Goal: Transaction & Acquisition: Purchase product/service

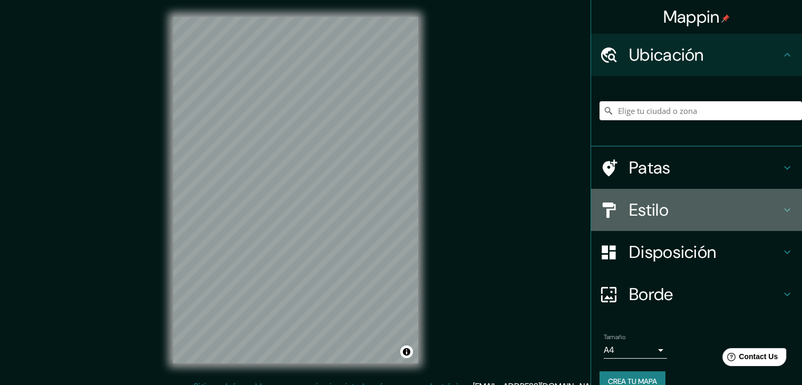
click at [638, 204] on font "Estilo" at bounding box center [649, 210] width 40 height 22
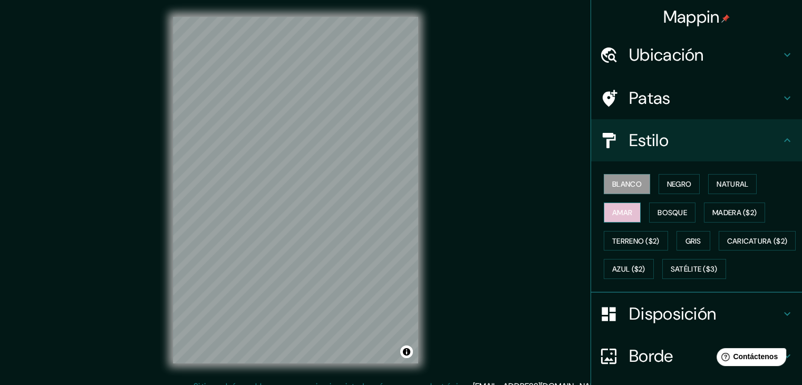
click at [620, 209] on font "Amar" at bounding box center [622, 212] width 20 height 9
click at [667, 186] on font "Negro" at bounding box center [679, 183] width 25 height 9
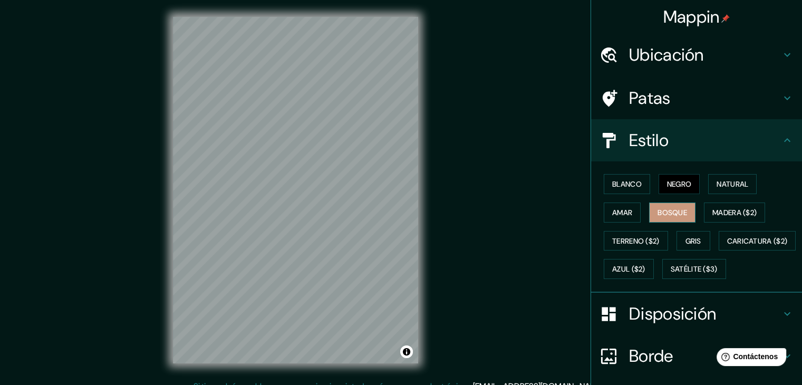
click at [675, 209] on font "Bosque" at bounding box center [673, 212] width 30 height 9
click at [673, 57] on font "Ubicación" at bounding box center [666, 55] width 75 height 22
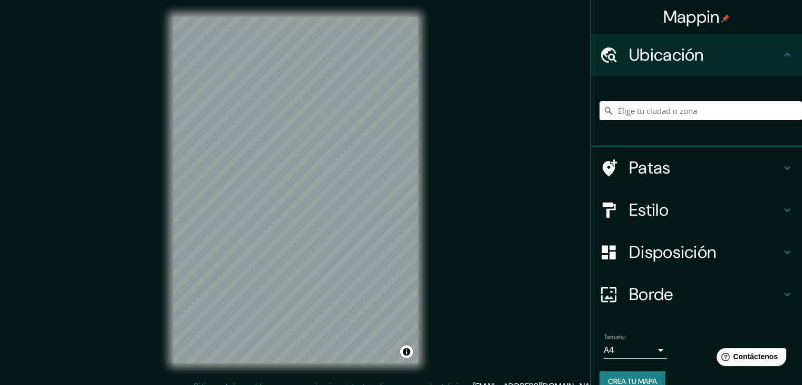
click at [672, 106] on input "Elige tu ciudad o zona" at bounding box center [701, 110] width 203 height 19
type input "[GEOGRAPHIC_DATA], [GEOGRAPHIC_DATA], [GEOGRAPHIC_DATA]"
click at [680, 209] on h4 "Estilo" at bounding box center [705, 209] width 152 height 21
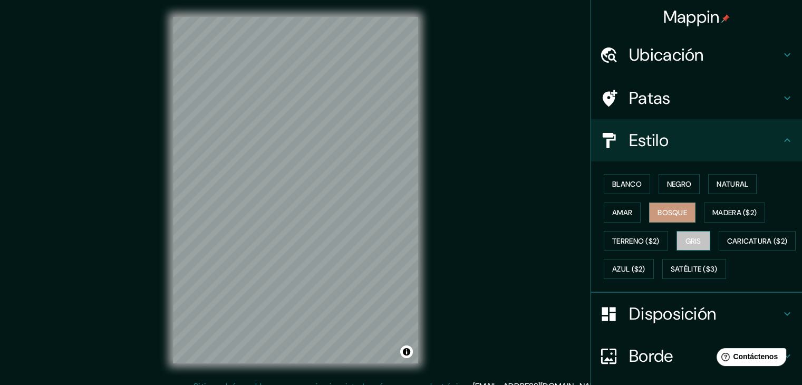
click at [687, 237] on font "Gris" at bounding box center [694, 240] width 16 height 9
click at [640, 241] on font "Terreno ($2)" at bounding box center [635, 240] width 47 height 9
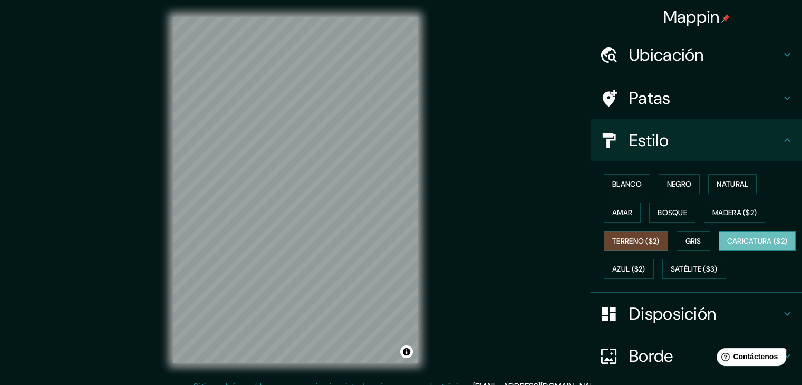
click at [727, 246] on font "Caricatura ($2)" at bounding box center [757, 240] width 61 height 9
click at [645, 272] on font "Azul ($2)" at bounding box center [628, 269] width 33 height 9
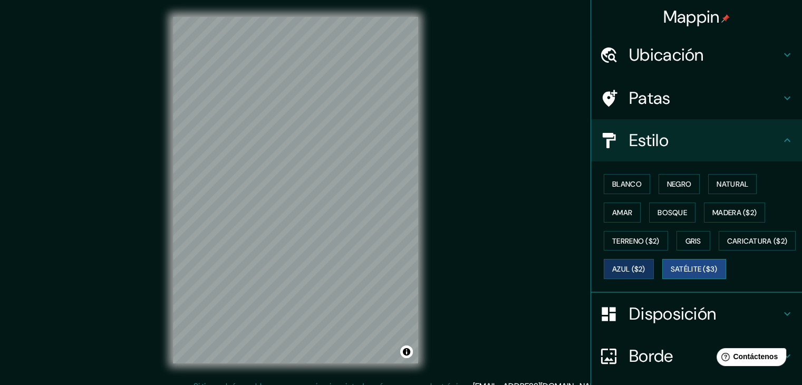
click at [671, 274] on font "Satélite ($3)" at bounding box center [694, 269] width 47 height 9
click at [629, 208] on button "Amar" at bounding box center [622, 213] width 37 height 20
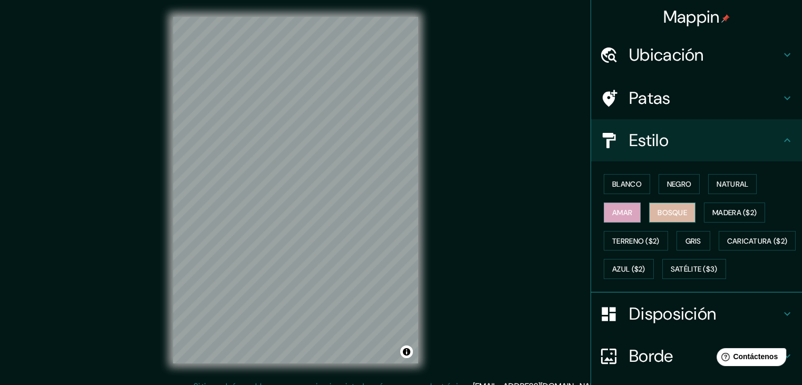
click at [670, 208] on font "Bosque" at bounding box center [673, 212] width 30 height 9
click at [451, 174] on div "Mappin Ubicación [GEOGRAPHIC_DATA], [GEOGRAPHIC_DATA], [GEOGRAPHIC_DATA] [GEOGR…" at bounding box center [401, 198] width 802 height 397
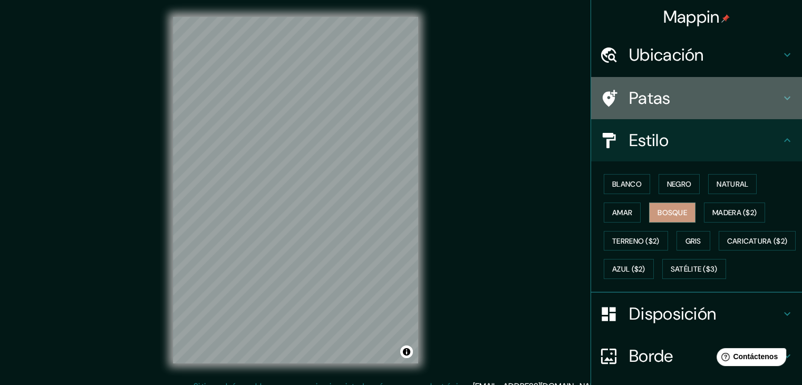
click at [658, 101] on font "Patas" at bounding box center [650, 98] width 42 height 22
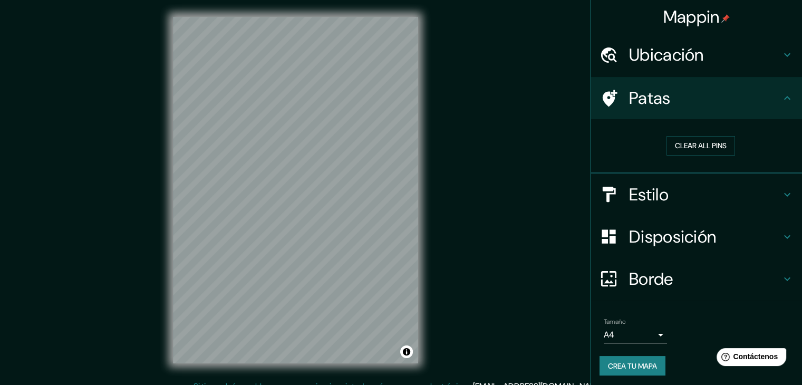
click at [658, 101] on font "Patas" at bounding box center [650, 98] width 42 height 22
click at [631, 249] on div "Disposición" at bounding box center [696, 237] width 211 height 42
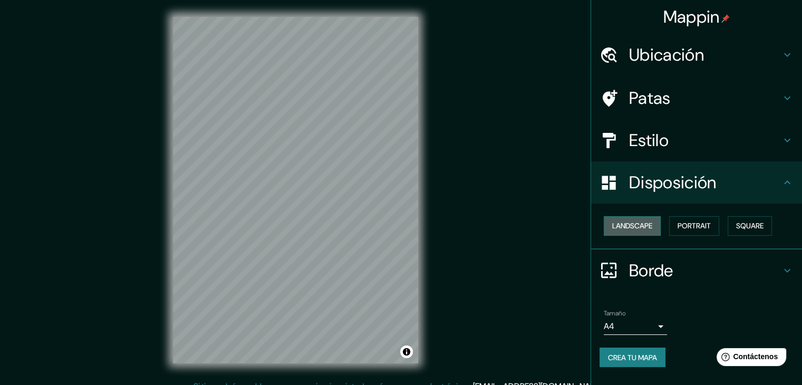
click at [648, 228] on button "Landscape" at bounding box center [632, 226] width 57 height 20
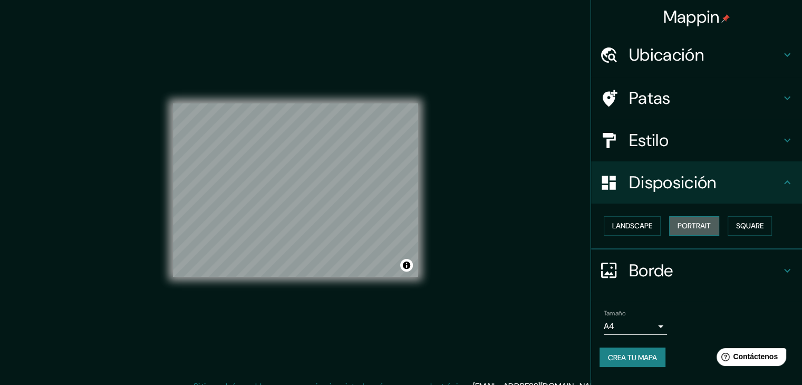
click at [687, 222] on button "Portrait" at bounding box center [694, 226] width 50 height 20
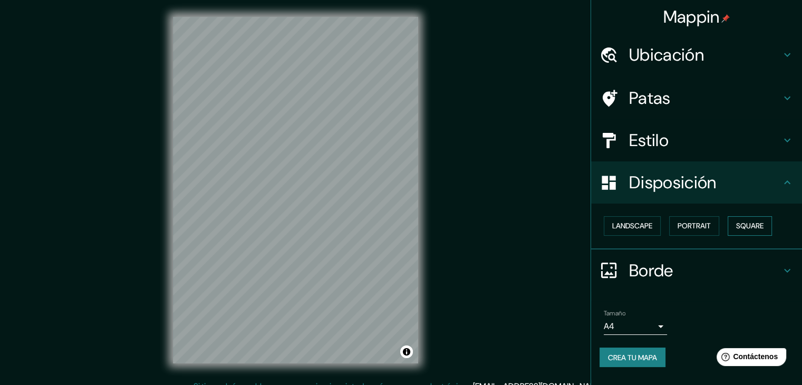
click at [769, 221] on button "Square" at bounding box center [750, 226] width 44 height 20
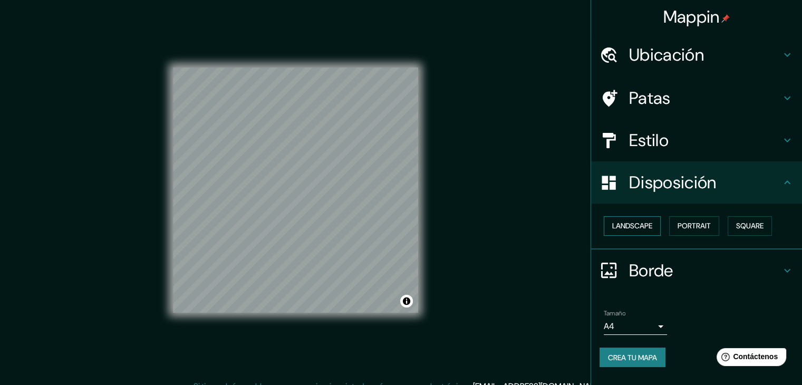
click at [661, 224] on button "Landscape" at bounding box center [632, 226] width 57 height 20
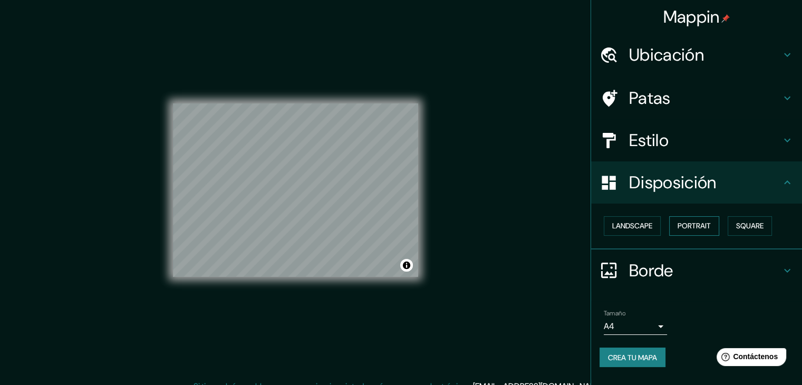
click at [675, 221] on button "Portrait" at bounding box center [694, 226] width 50 height 20
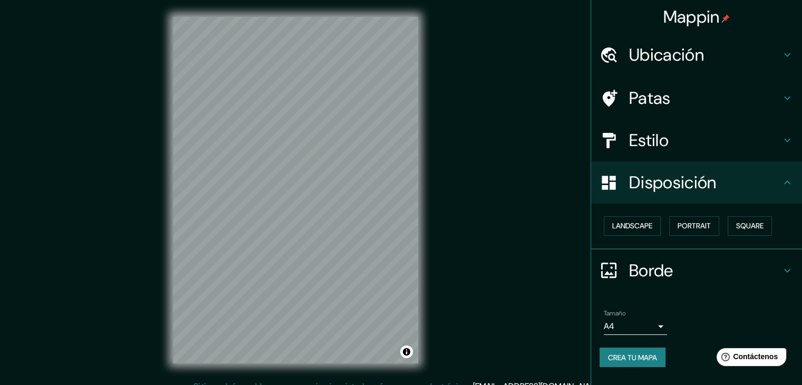
click at [759, 187] on h4 "Disposición" at bounding box center [705, 182] width 152 height 21
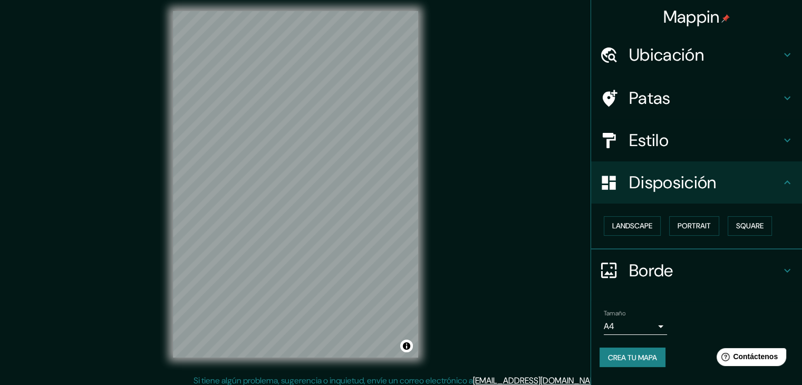
scroll to position [12, 0]
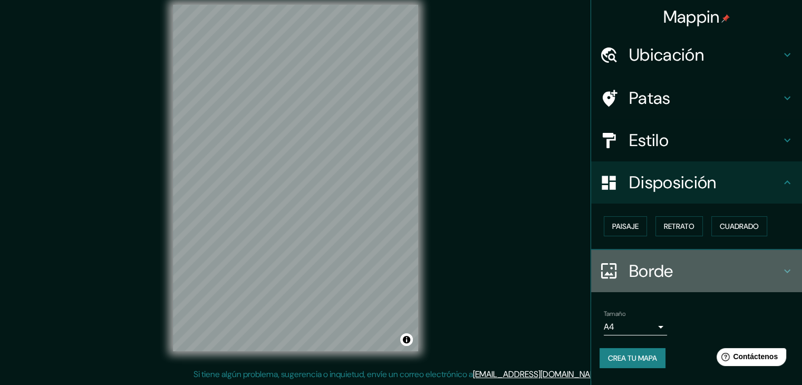
click at [696, 261] on h4 "Borde" at bounding box center [705, 271] width 152 height 21
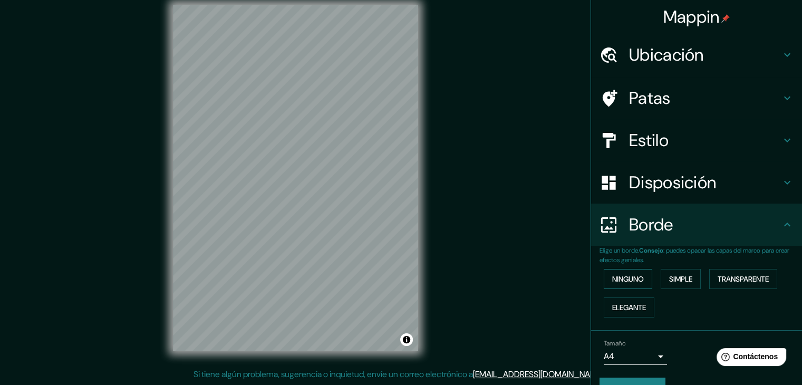
click at [627, 281] on font "Ninguno" at bounding box center [628, 278] width 32 height 9
click at [661, 275] on button "Simple" at bounding box center [681, 279] width 40 height 20
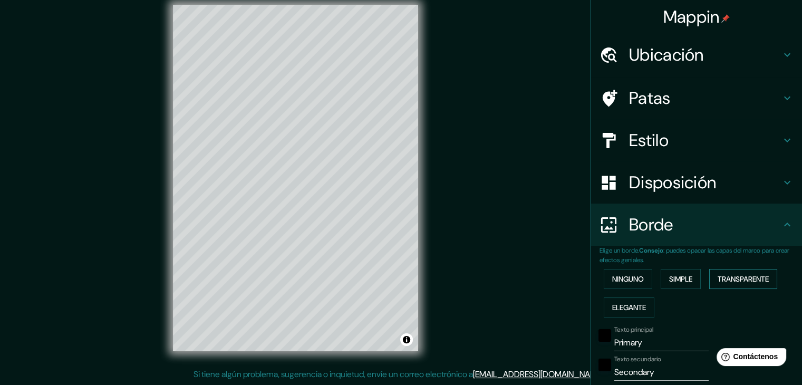
click at [728, 282] on font "Transparente" at bounding box center [743, 278] width 51 height 9
click at [624, 305] on font "Elegante" at bounding box center [629, 307] width 34 height 9
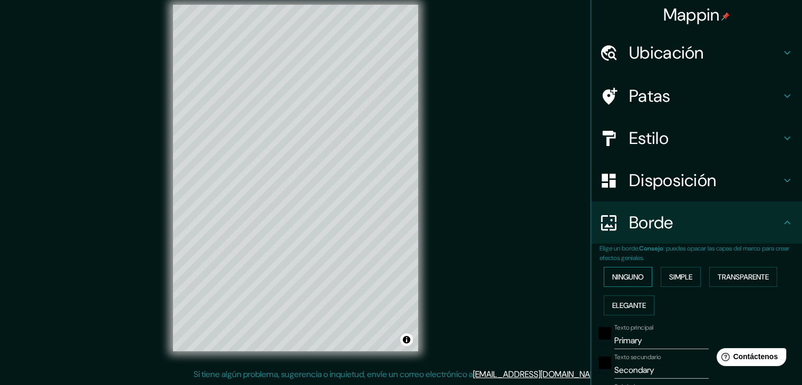
scroll to position [0, 0]
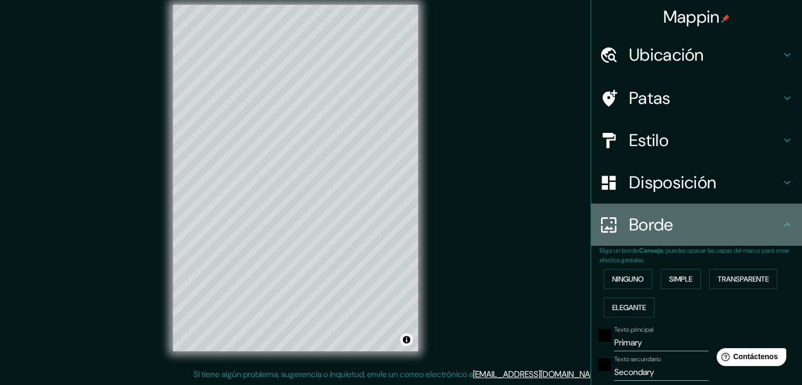
click at [770, 224] on h4 "Borde" at bounding box center [705, 224] width 152 height 21
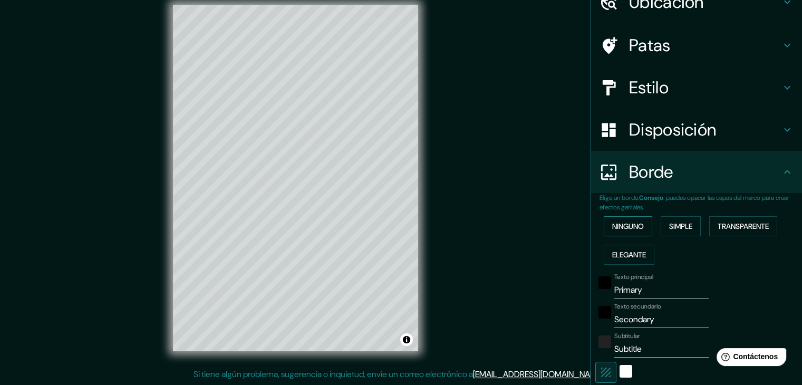
click at [621, 228] on font "Ninguno" at bounding box center [628, 225] width 32 height 9
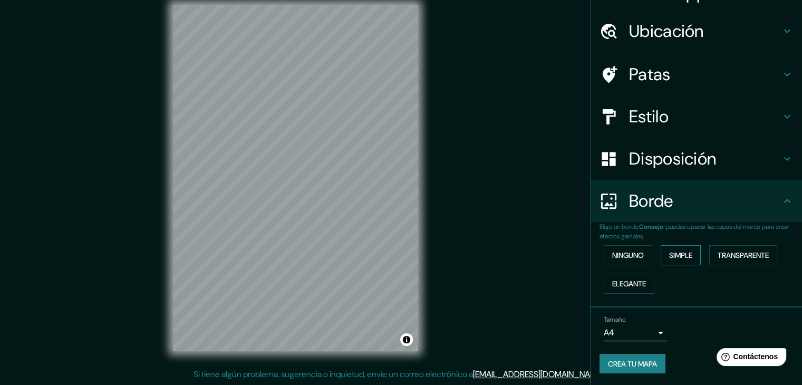
click at [681, 252] on font "Simple" at bounding box center [680, 254] width 23 height 9
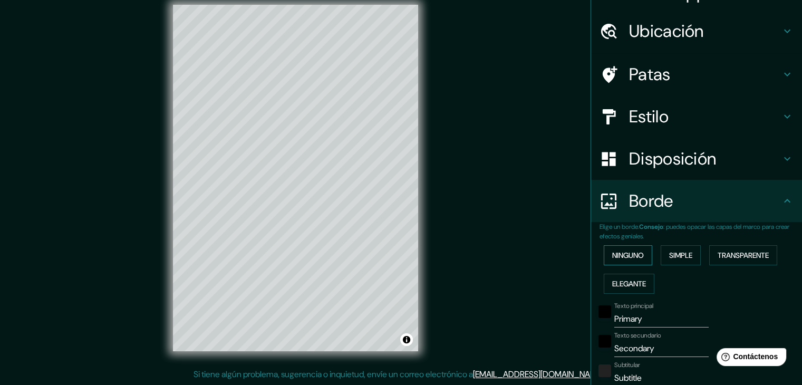
click at [642, 252] on button "Ninguno" at bounding box center [628, 255] width 49 height 20
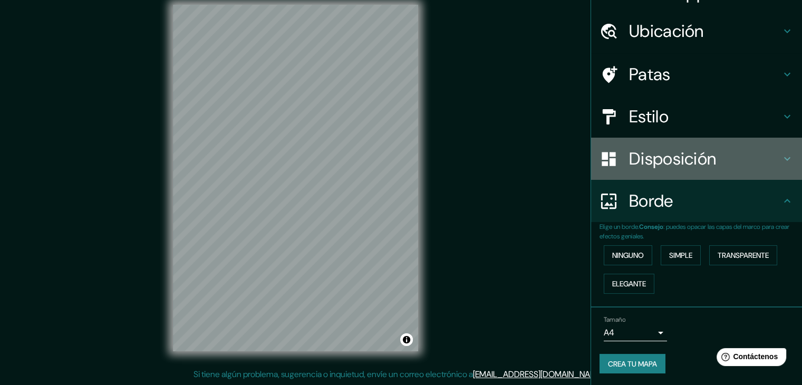
click at [694, 162] on font "Disposición" at bounding box center [672, 159] width 87 height 22
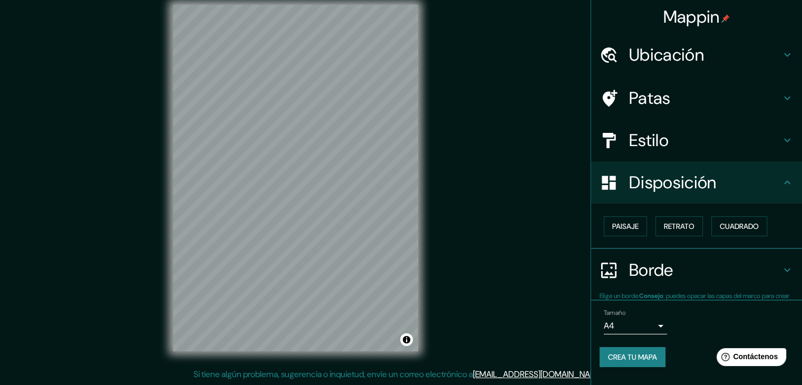
scroll to position [0, 0]
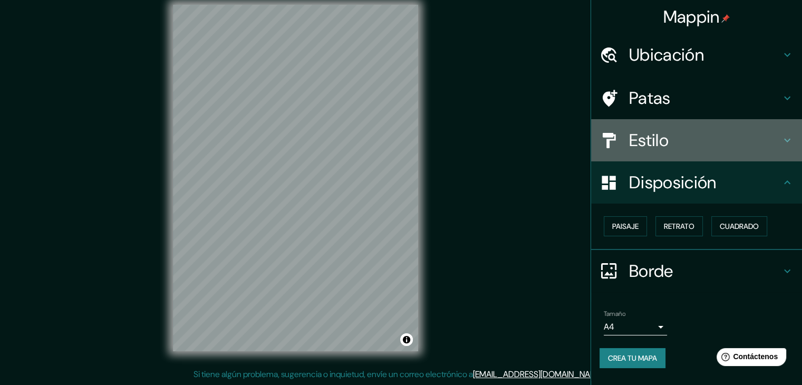
click at [694, 133] on h4 "Estilo" at bounding box center [705, 140] width 152 height 21
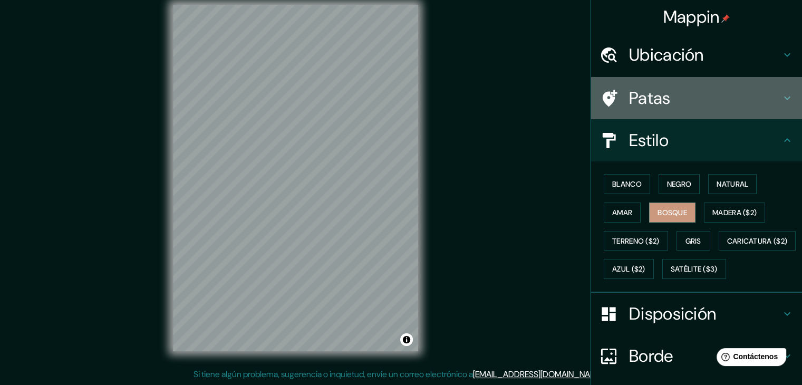
click at [688, 101] on h4 "Patas" at bounding box center [705, 98] width 152 height 21
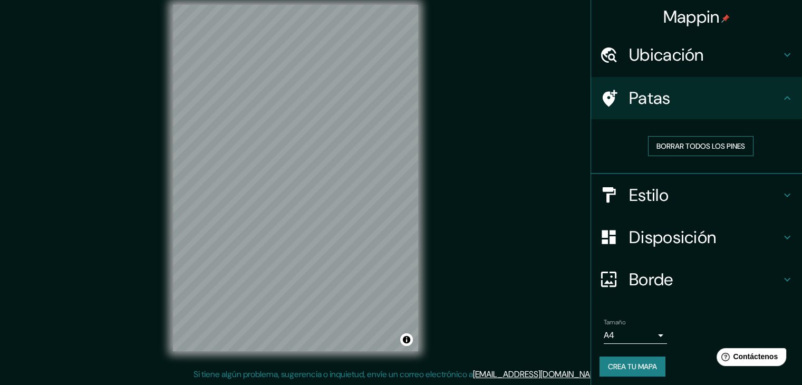
click at [679, 148] on font "Borrar todos los pines" at bounding box center [701, 145] width 89 height 9
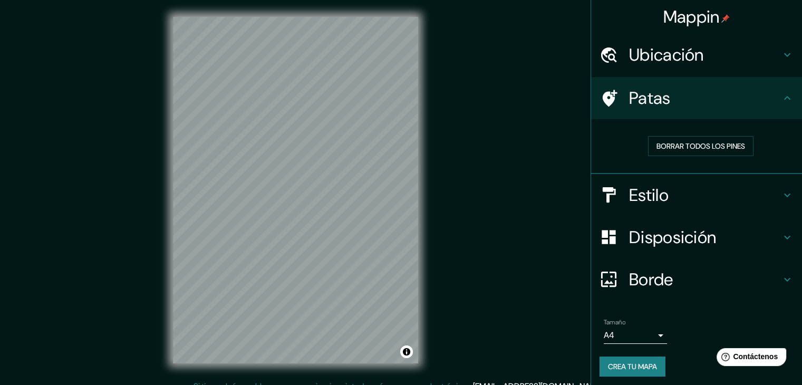
click at [695, 115] on div "Patas" at bounding box center [696, 98] width 211 height 42
click at [668, 189] on h4 "Estilo" at bounding box center [705, 195] width 152 height 21
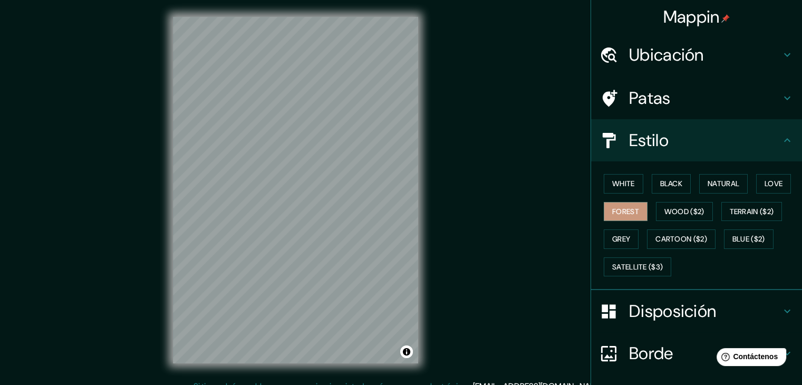
click at [668, 189] on button "Black" at bounding box center [672, 184] width 40 height 20
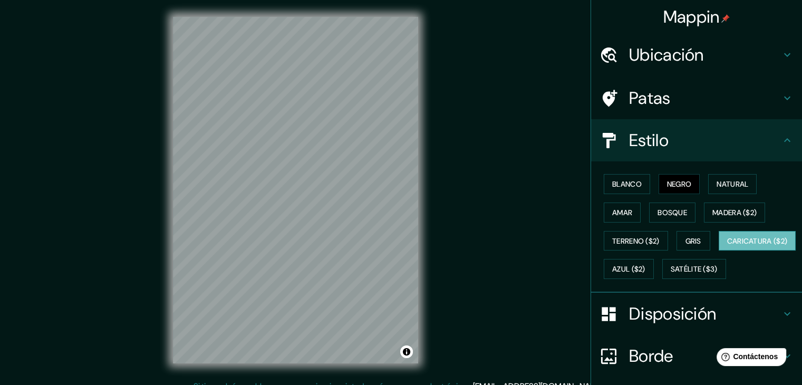
click at [727, 246] on font "Caricatura ($2)" at bounding box center [757, 240] width 61 height 9
click at [671, 274] on font "Satélite ($3)" at bounding box center [694, 269] width 47 height 9
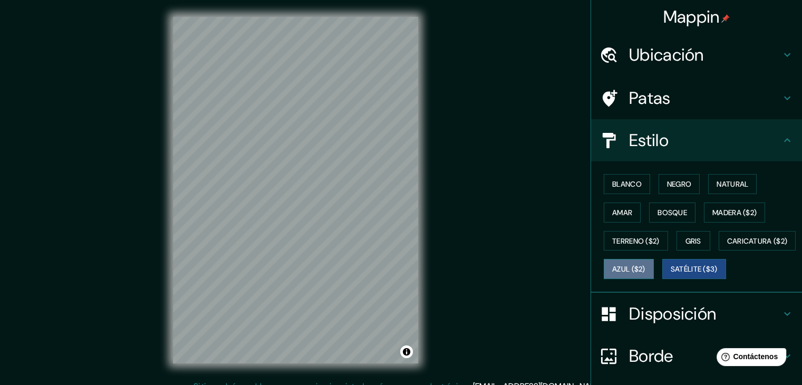
click at [645, 262] on font "Azul ($2)" at bounding box center [628, 269] width 33 height 14
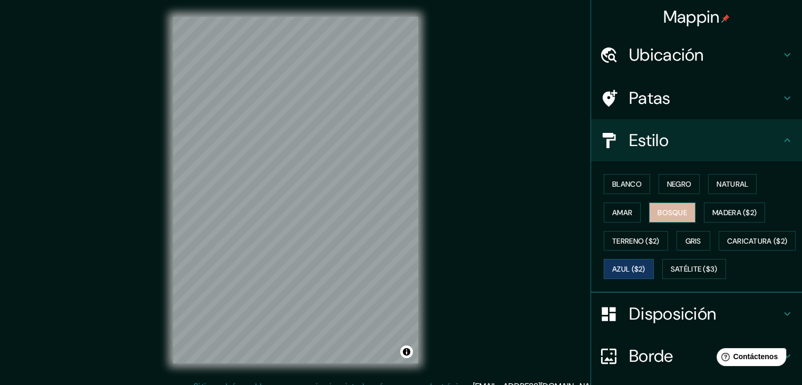
click at [675, 208] on font "Bosque" at bounding box center [673, 212] width 30 height 9
click at [619, 208] on font "Amar" at bounding box center [622, 212] width 20 height 9
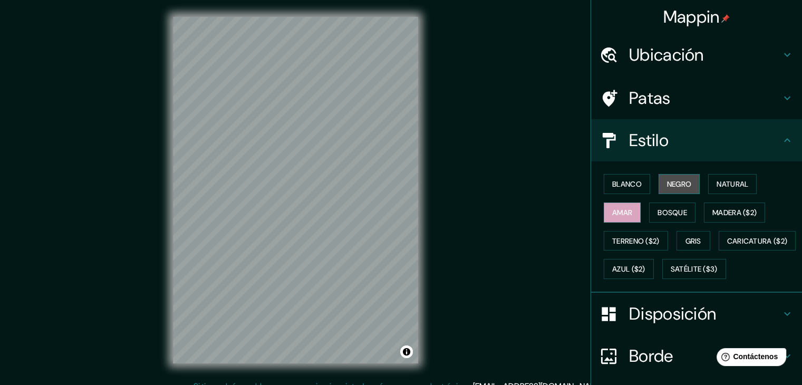
click at [667, 184] on font "Negro" at bounding box center [679, 183] width 25 height 9
click at [717, 182] on font "Natural" at bounding box center [733, 183] width 32 height 9
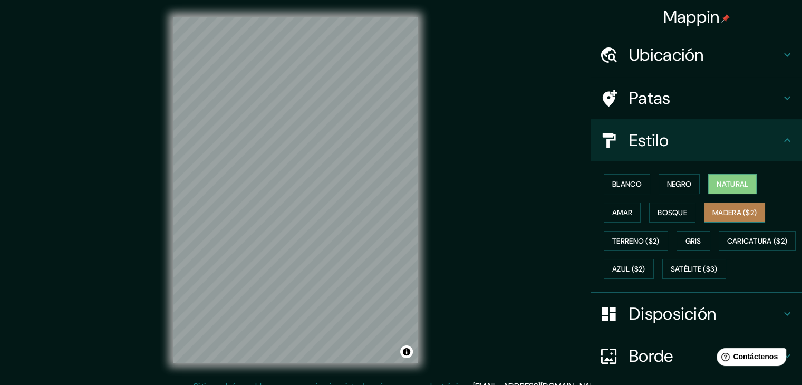
click at [718, 209] on font "Madera ($2)" at bounding box center [734, 212] width 44 height 9
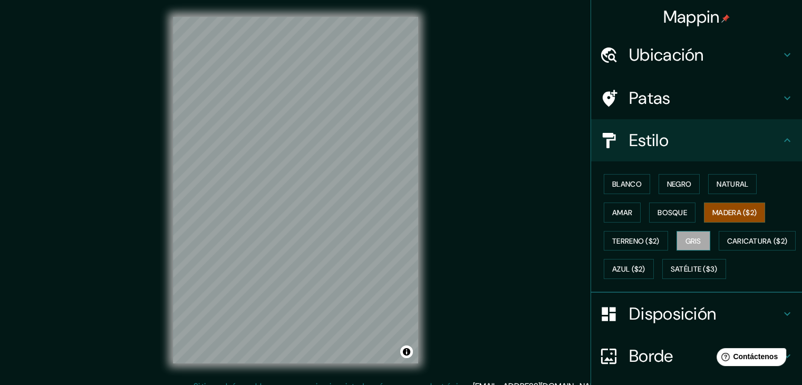
click at [690, 234] on font "Gris" at bounding box center [694, 241] width 16 height 14
click at [643, 242] on font "Terreno ($2)" at bounding box center [635, 240] width 47 height 9
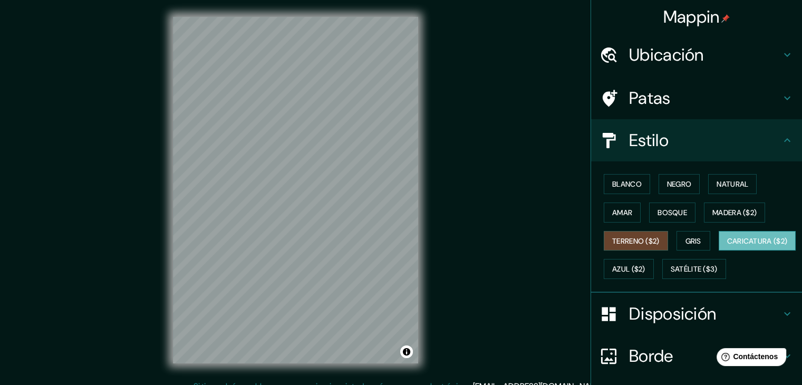
click at [727, 248] on font "Caricatura ($2)" at bounding box center [757, 241] width 61 height 14
